Goal: Complete application form: Complete application form

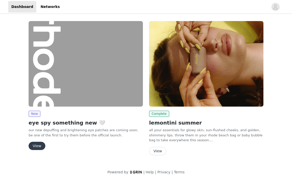
click at [33, 145] on button "View" at bounding box center [37, 146] width 17 height 8
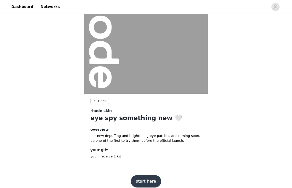
scroll to position [50, 0]
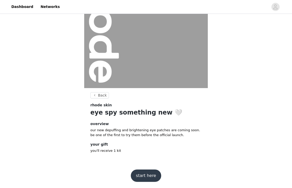
click at [147, 178] on button "start here" at bounding box center [146, 176] width 30 height 12
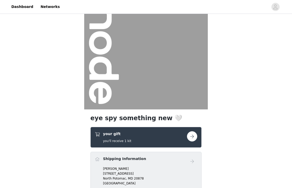
scroll to position [80, 0]
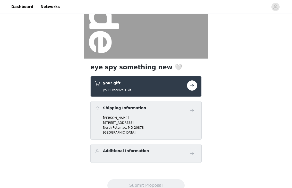
click at [163, 91] on div "your gift you'll receive 1 kit" at bounding box center [141, 87] width 92 height 12
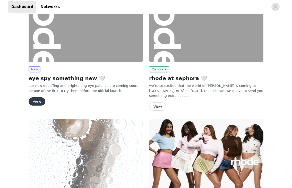
scroll to position [19, 0]
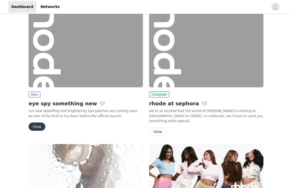
click at [38, 129] on button "View" at bounding box center [37, 127] width 17 height 8
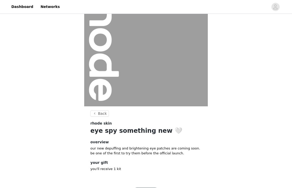
scroll to position [50, 0]
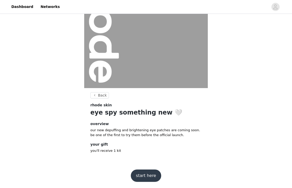
click at [144, 168] on footer "start here" at bounding box center [145, 176] width 67 height 25
click at [142, 176] on button "start here" at bounding box center [146, 176] width 30 height 12
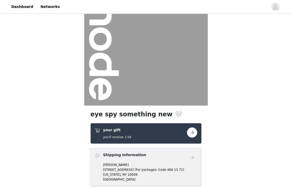
scroll to position [55, 0]
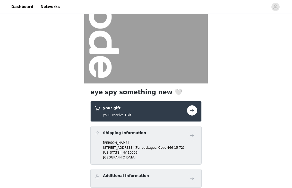
click at [193, 110] on button "button" at bounding box center [192, 111] width 10 height 10
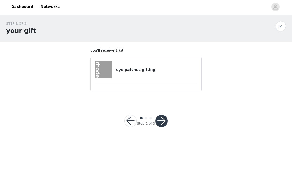
click at [157, 62] on div "eye patches gifting" at bounding box center [146, 70] width 102 height 17
click at [139, 69] on h4 "eye patches gifting" at bounding box center [156, 69] width 81 height 5
click at [159, 126] on button "button" at bounding box center [161, 121] width 12 height 12
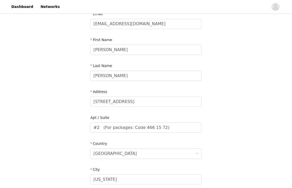
scroll to position [43, 0]
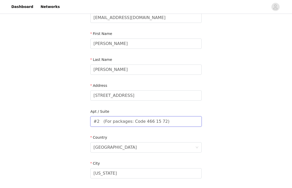
click at [103, 121] on input "#2 (For packages: Code 466 15 72)" at bounding box center [145, 122] width 111 height 10
type input "#2 (For packages: Code 466 15 72)"
click at [49, 126] on div "STEP 2 OF 3 Shipping Information Email rachelw@v1sionventures.com First Name Ra…" at bounding box center [146, 121] width 292 height 299
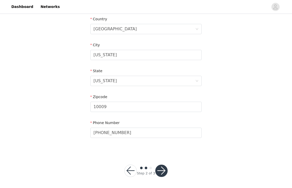
scroll to position [162, 0]
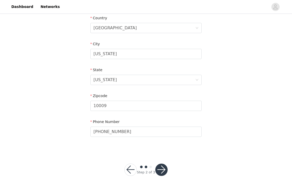
click at [164, 165] on button "button" at bounding box center [161, 170] width 12 height 12
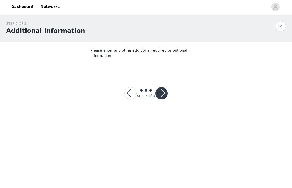
click at [165, 51] on p "Please enter any other additional required or optional information." at bounding box center [145, 53] width 111 height 11
click at [165, 87] on button "button" at bounding box center [161, 93] width 12 height 12
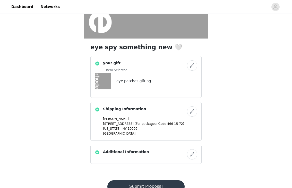
scroll to position [119, 0]
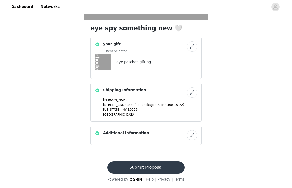
click at [150, 163] on button "Submit Proposal" at bounding box center [145, 168] width 77 height 12
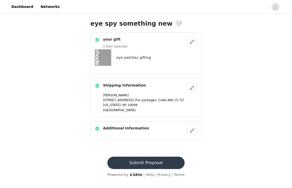
scroll to position [0, 0]
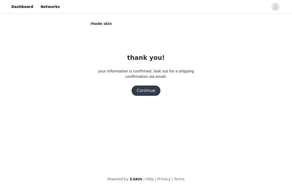
click at [153, 94] on button "Continue" at bounding box center [146, 91] width 29 height 10
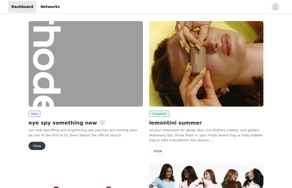
click at [34, 150] on button "View" at bounding box center [37, 146] width 17 height 8
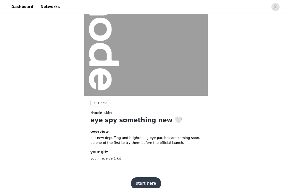
scroll to position [50, 0]
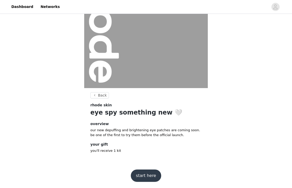
click at [142, 171] on button "start here" at bounding box center [146, 176] width 30 height 12
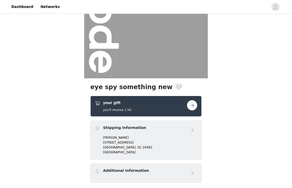
scroll to position [65, 0]
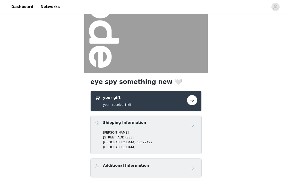
click at [195, 101] on button "button" at bounding box center [192, 100] width 10 height 10
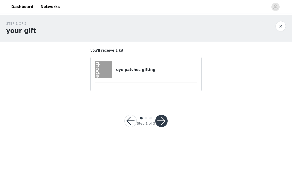
click at [171, 66] on div "eye patches gifting" at bounding box center [146, 70] width 102 height 17
click at [160, 123] on button "button" at bounding box center [161, 121] width 12 height 12
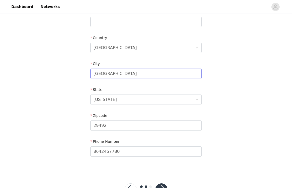
scroll to position [162, 0]
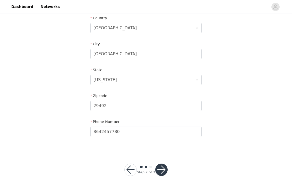
click at [163, 171] on button "button" at bounding box center [161, 170] width 12 height 12
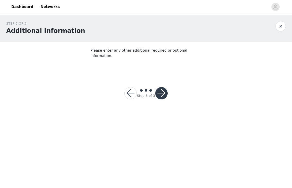
click at [160, 89] on button "button" at bounding box center [161, 93] width 12 height 12
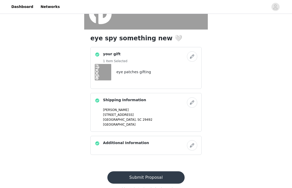
scroll to position [119, 0]
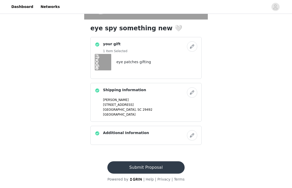
click at [142, 166] on button "Submit Proposal" at bounding box center [145, 168] width 77 height 12
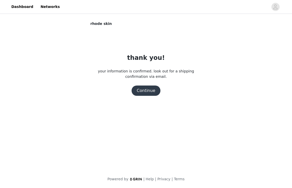
click at [146, 94] on button "Continue" at bounding box center [146, 91] width 29 height 10
